Goal: Task Accomplishment & Management: Manage account settings

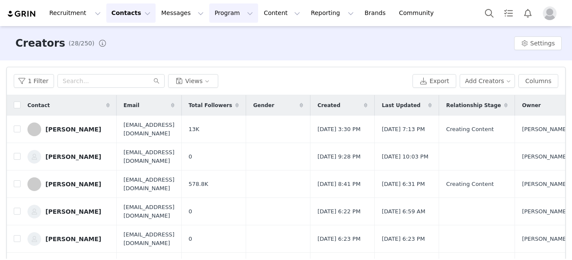
click at [209, 10] on button "Program Program" at bounding box center [233, 12] width 49 height 19
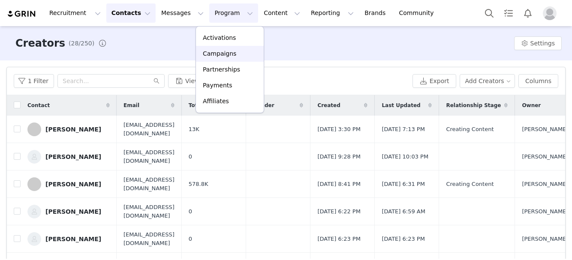
click at [217, 58] on p "Campaigns" at bounding box center [219, 53] width 33 height 9
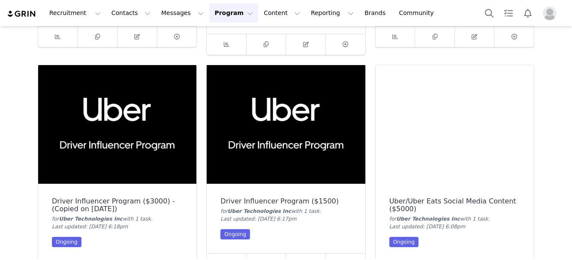
scroll to position [313, 0]
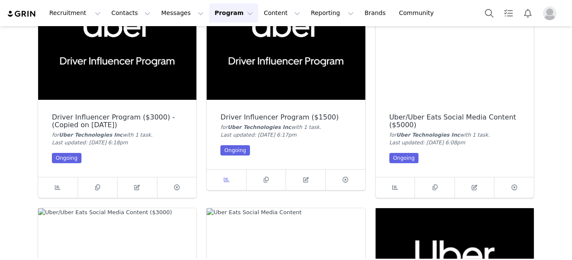
click at [221, 183] on span at bounding box center [226, 180] width 10 height 10
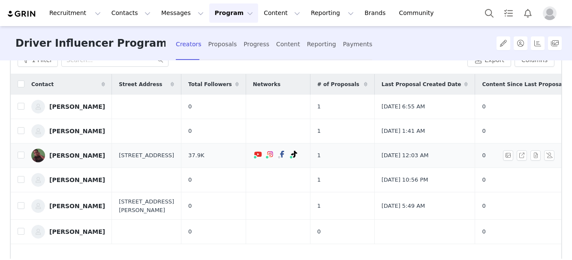
scroll to position [37, 0]
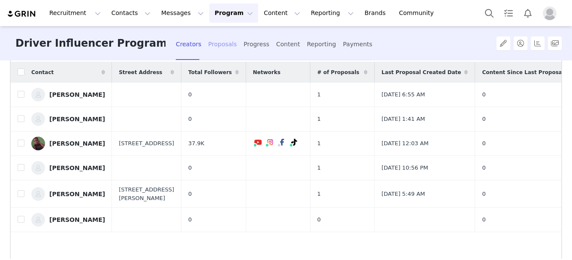
click at [220, 46] on div "Proposals" at bounding box center [223, 44] width 29 height 23
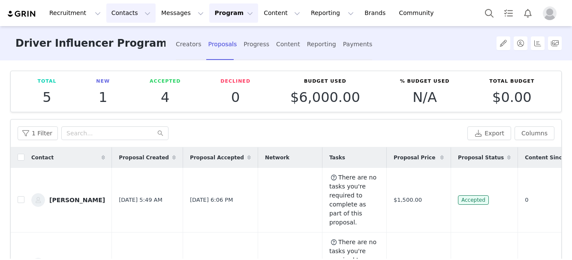
click at [132, 14] on button "Contacts Contacts" at bounding box center [130, 12] width 49 height 19
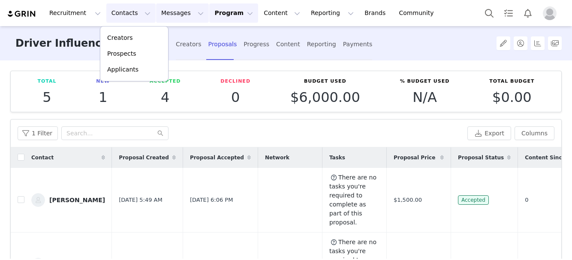
click at [173, 12] on button "Messages Messages" at bounding box center [182, 12] width 53 height 19
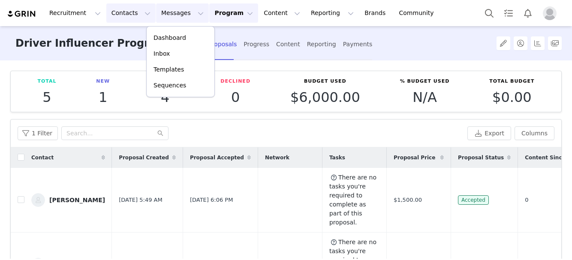
click at [131, 13] on button "Contacts Contacts" at bounding box center [130, 12] width 49 height 19
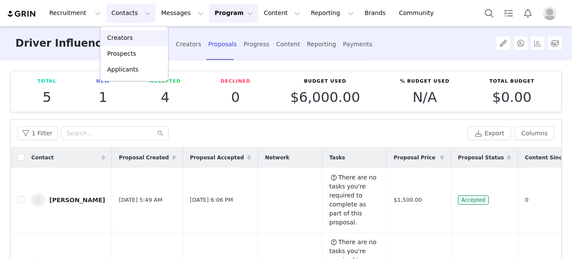
click at [136, 33] on div "Creators" at bounding box center [134, 37] width 57 height 9
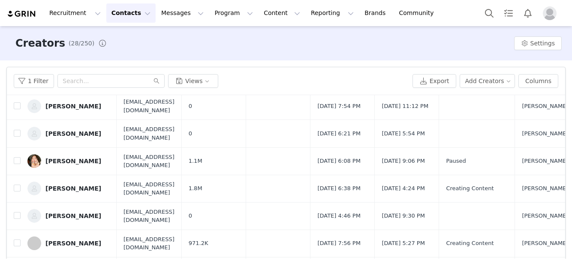
scroll to position [472, 0]
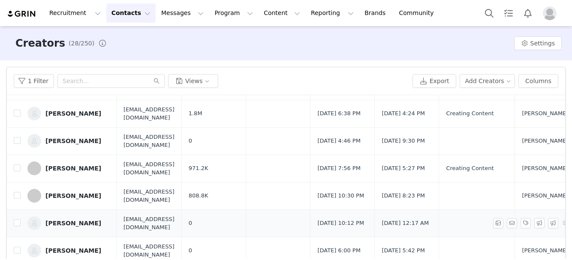
click at [144, 215] on span "[EMAIL_ADDRESS][DOMAIN_NAME]" at bounding box center [149, 223] width 51 height 17
click at [53, 220] on div "[PERSON_NAME]" at bounding box center [73, 223] width 56 height 7
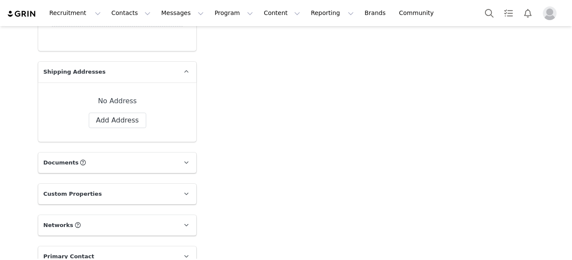
type input "+1 ([GEOGRAPHIC_DATA])"
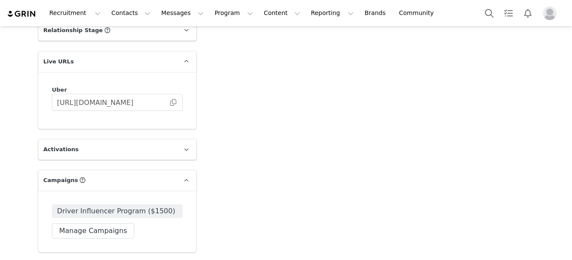
scroll to position [828, 0]
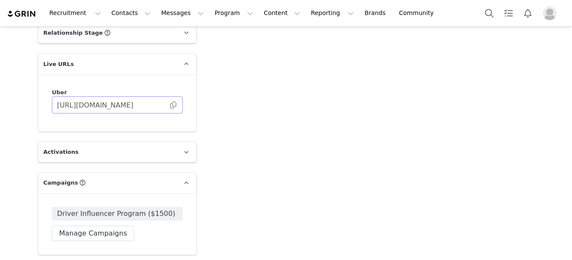
click at [173, 105] on span at bounding box center [173, 105] width 9 height 0
